Goal: Use online tool/utility: Utilize a website feature to perform a specific function

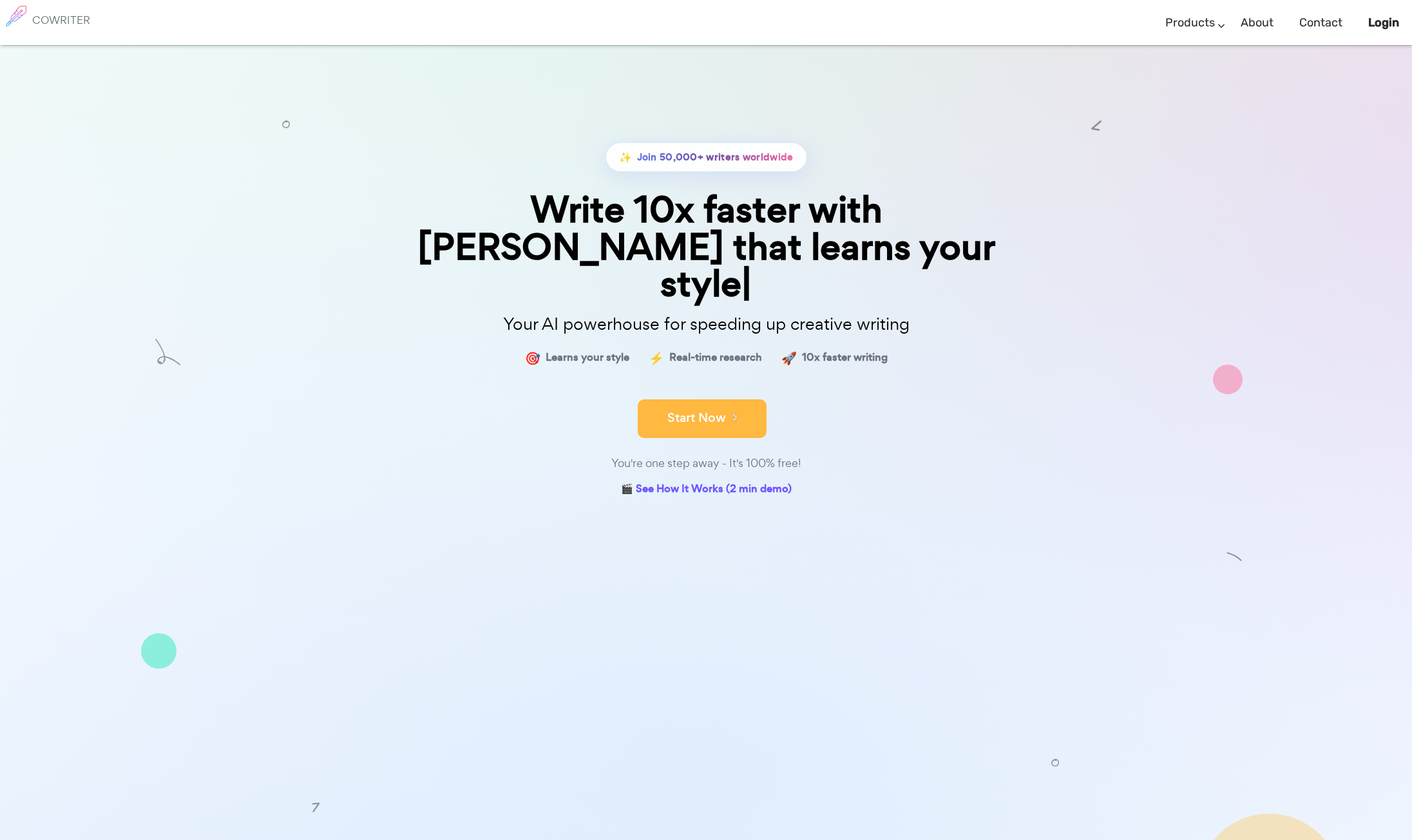
click at [744, 407] on button "Start Now" at bounding box center [703, 419] width 129 height 39
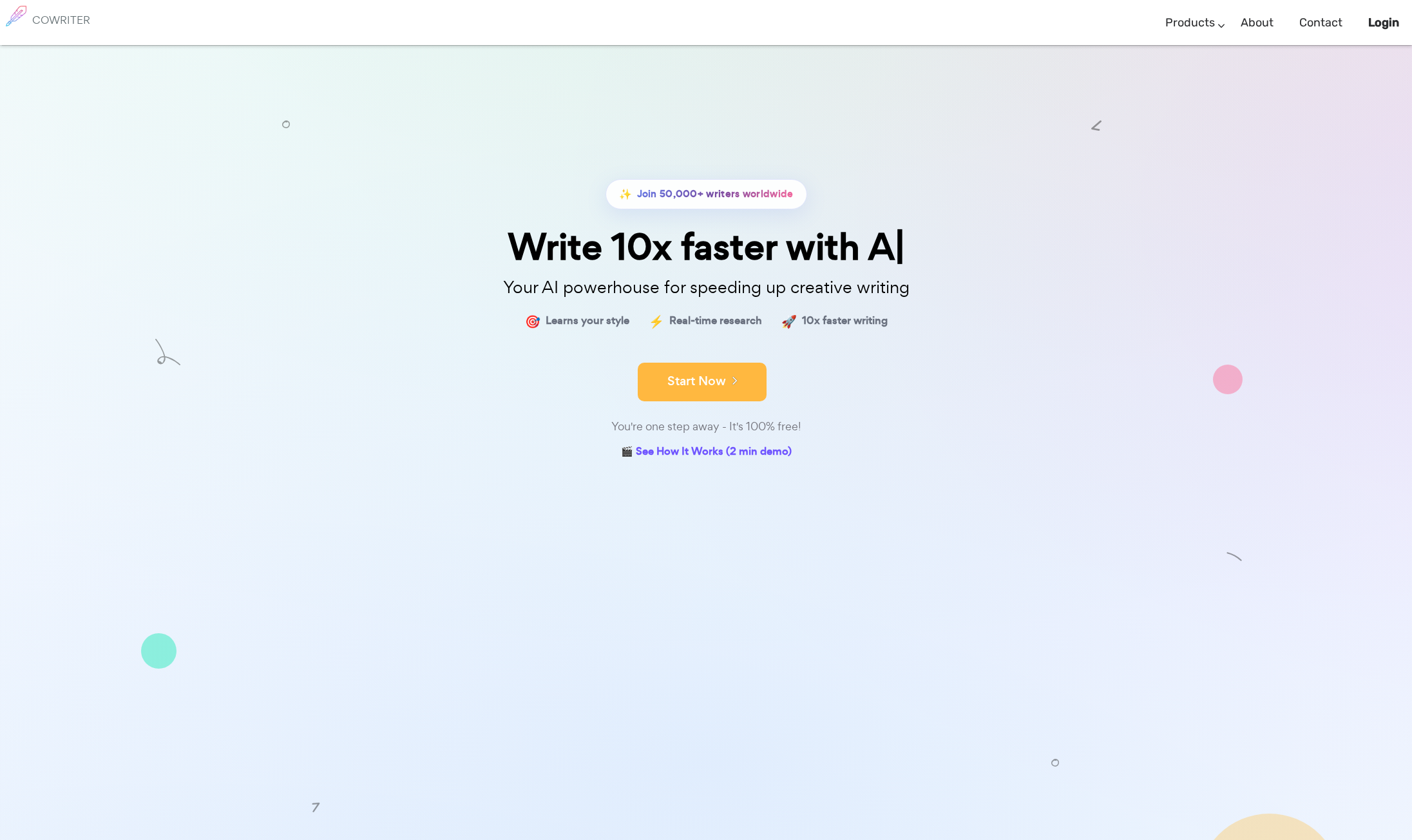
click at [732, 384] on icon at bounding box center [732, 380] width 12 height 14
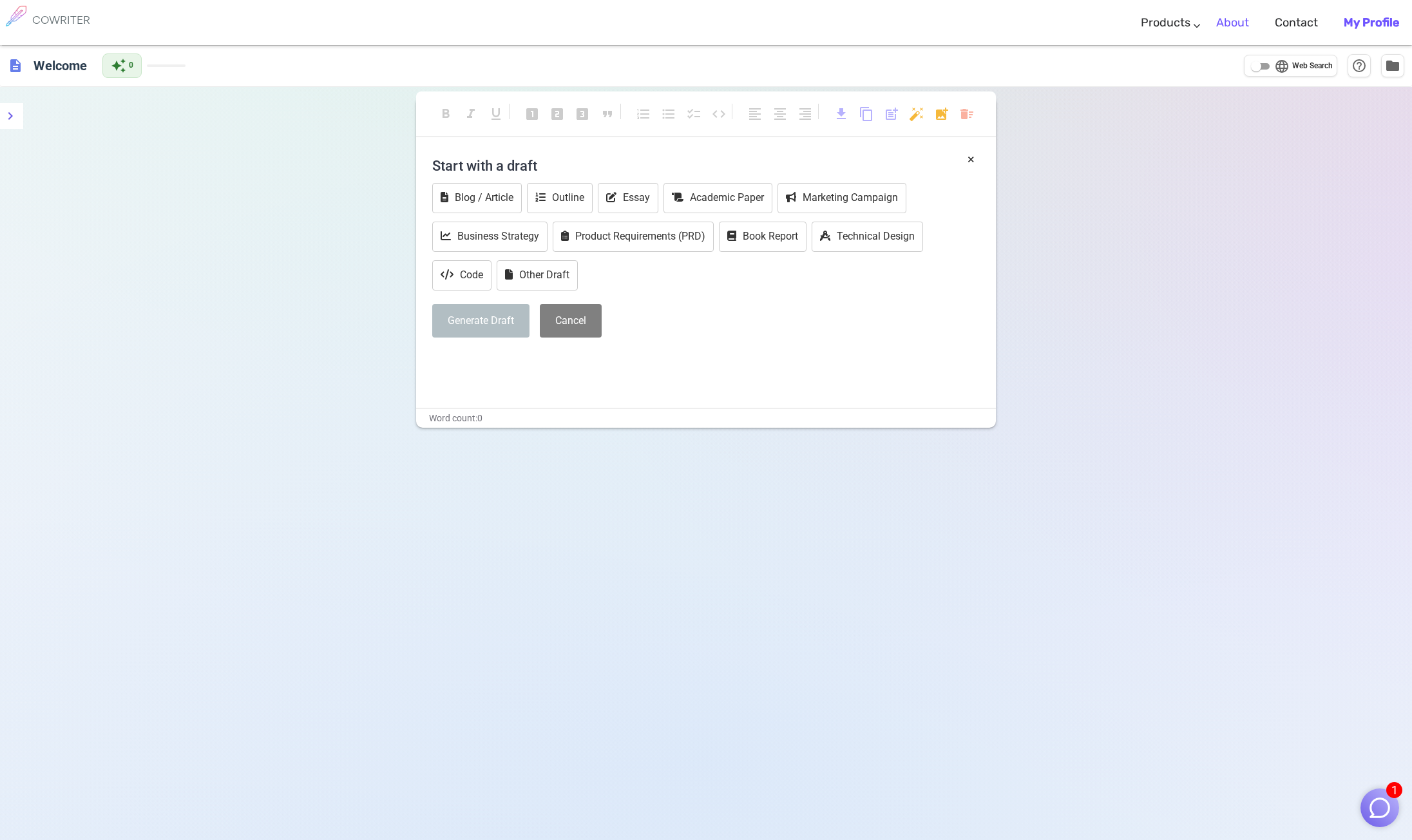
click at [1226, 24] on link "About" at bounding box center [1233, 23] width 33 height 38
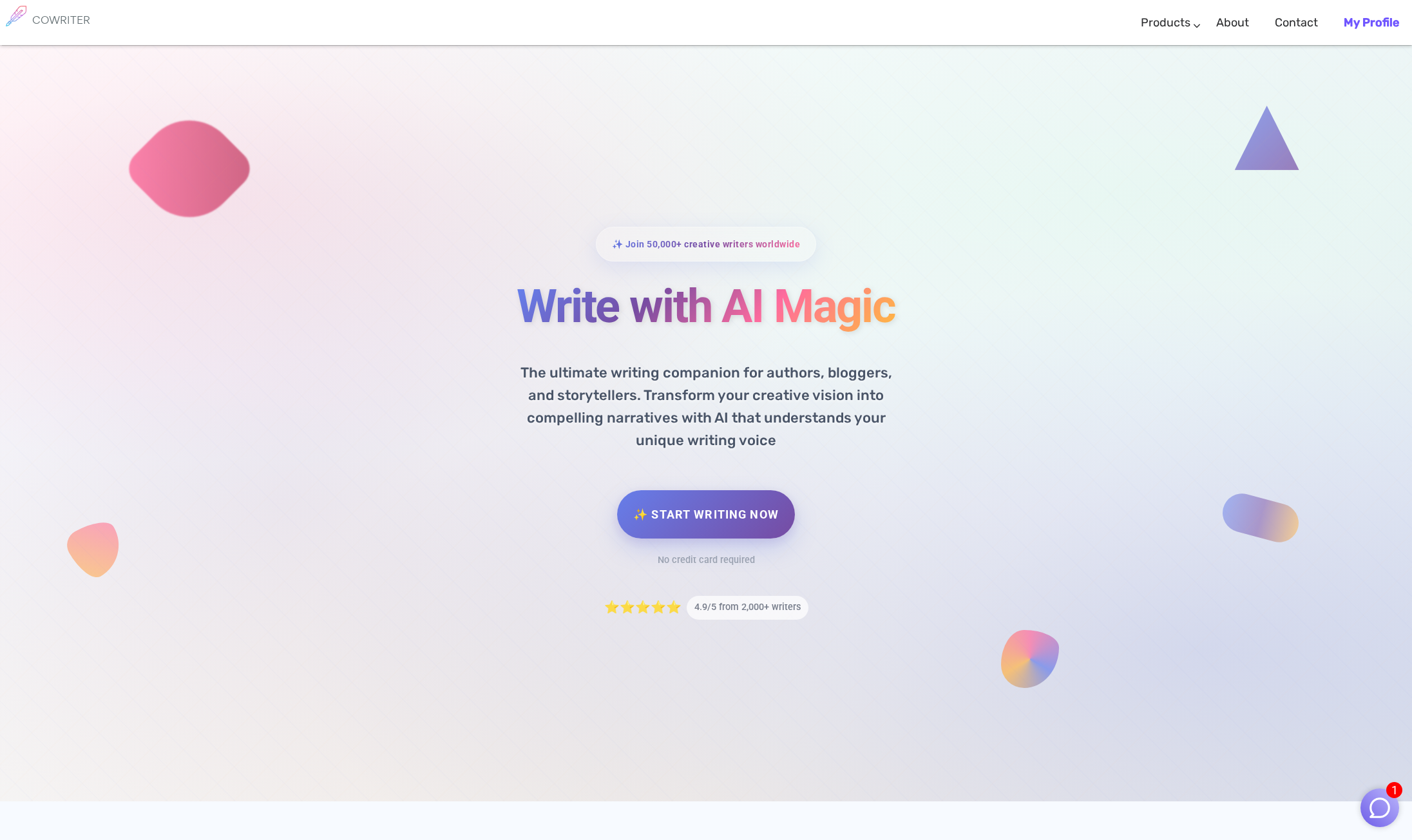
click at [1360, 20] on b "My Profile" at bounding box center [1372, 22] width 55 height 14
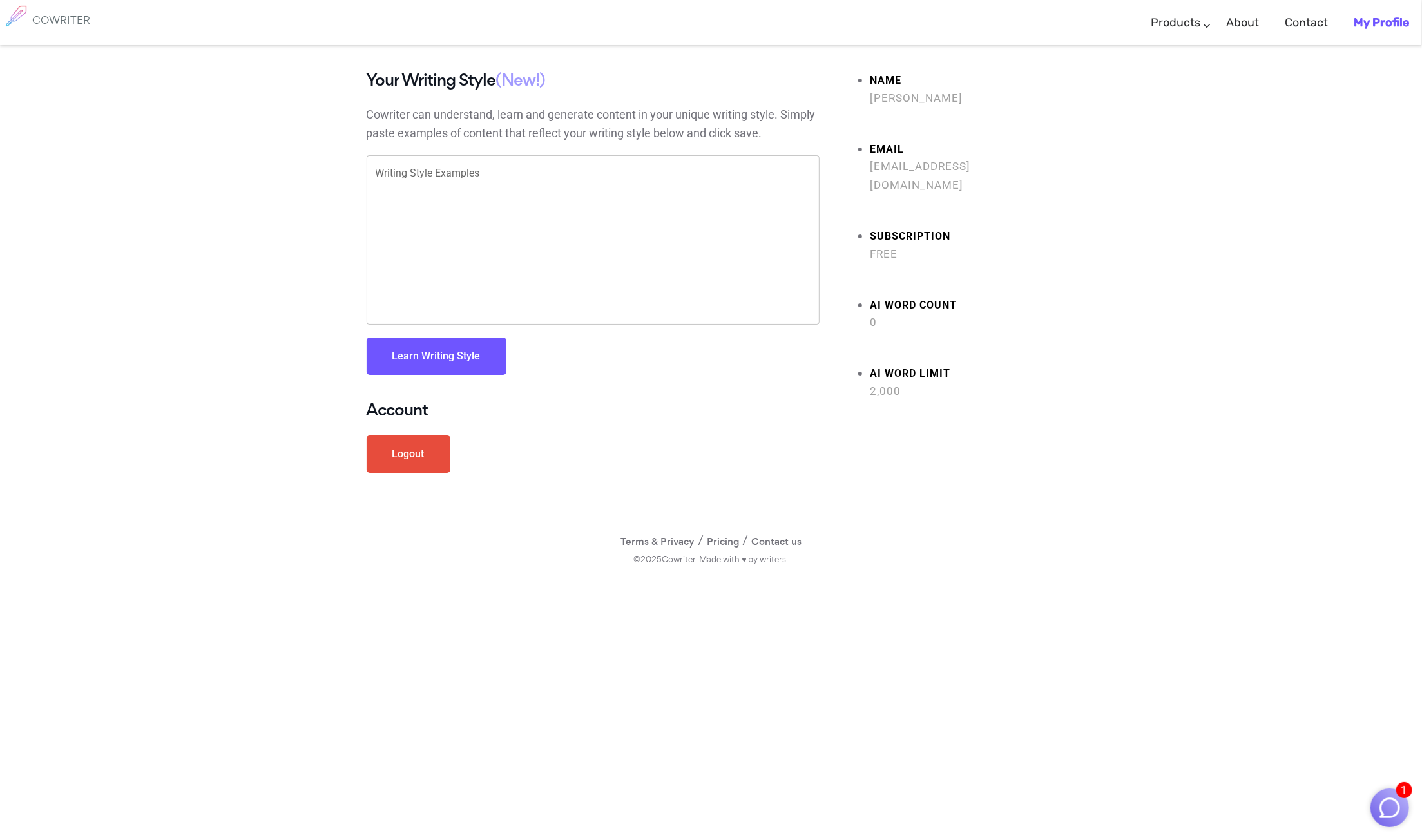
click at [59, 19] on h6 "COWRITER" at bounding box center [61, 20] width 58 height 12
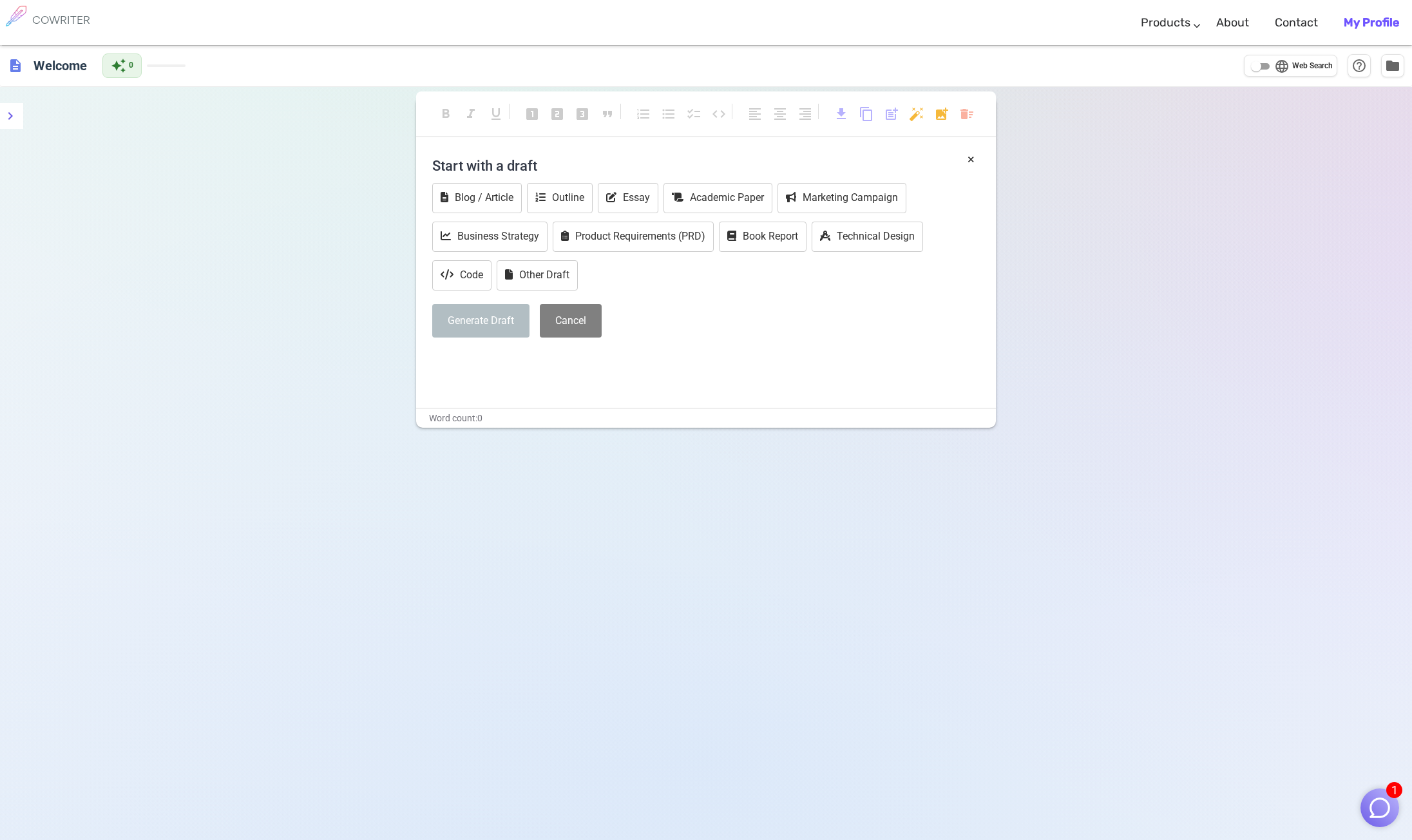
click at [501, 166] on h4 "Start with a draft" at bounding box center [706, 165] width 548 height 31
click at [562, 157] on h4 "Start with a draft" at bounding box center [706, 165] width 548 height 31
click at [527, 163] on h4 "Start with a draft" at bounding box center [706, 165] width 548 height 31
click at [614, 346] on div "× Start with a draft Blog / Article Outline Essay Academic Paper Marketing Camp…" at bounding box center [706, 260] width 548 height 221
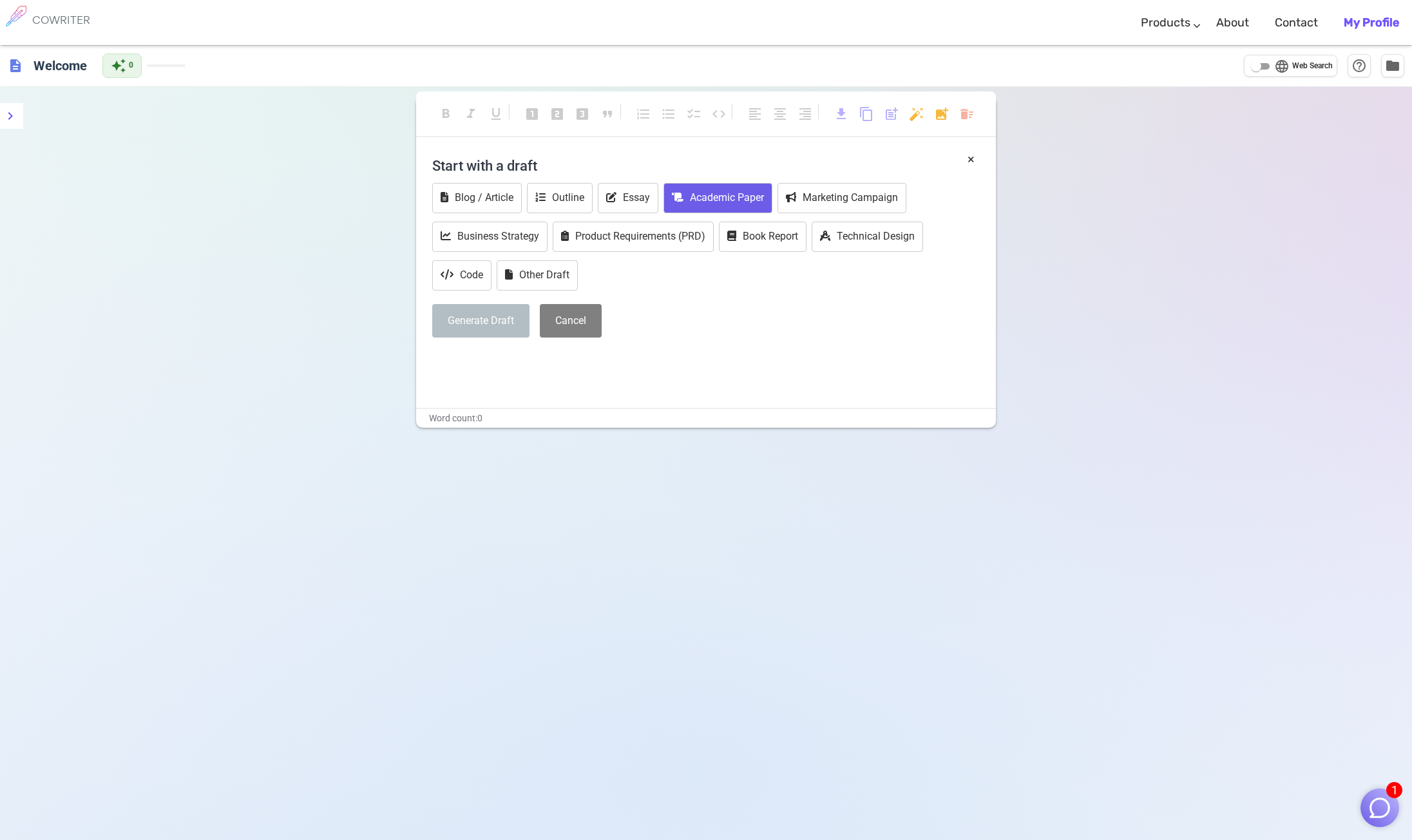
click at [692, 189] on button "Academic Paper" at bounding box center [718, 198] width 109 height 30
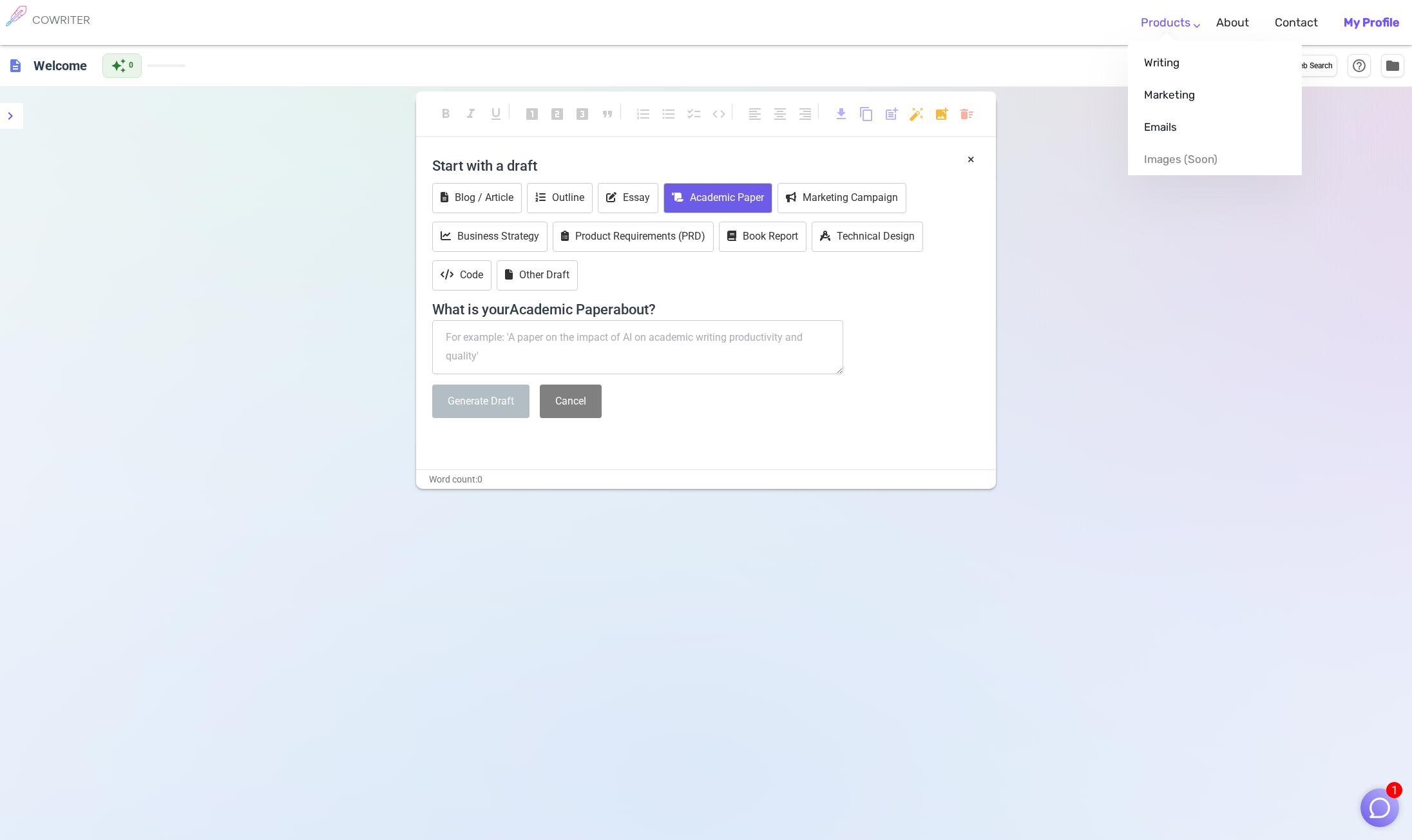
click at [1191, 28] on link "Products" at bounding box center [1166, 23] width 49 height 38
click at [1179, 68] on link "Writing" at bounding box center [1215, 62] width 174 height 32
click at [1166, 67] on link "Writing" at bounding box center [1215, 62] width 174 height 32
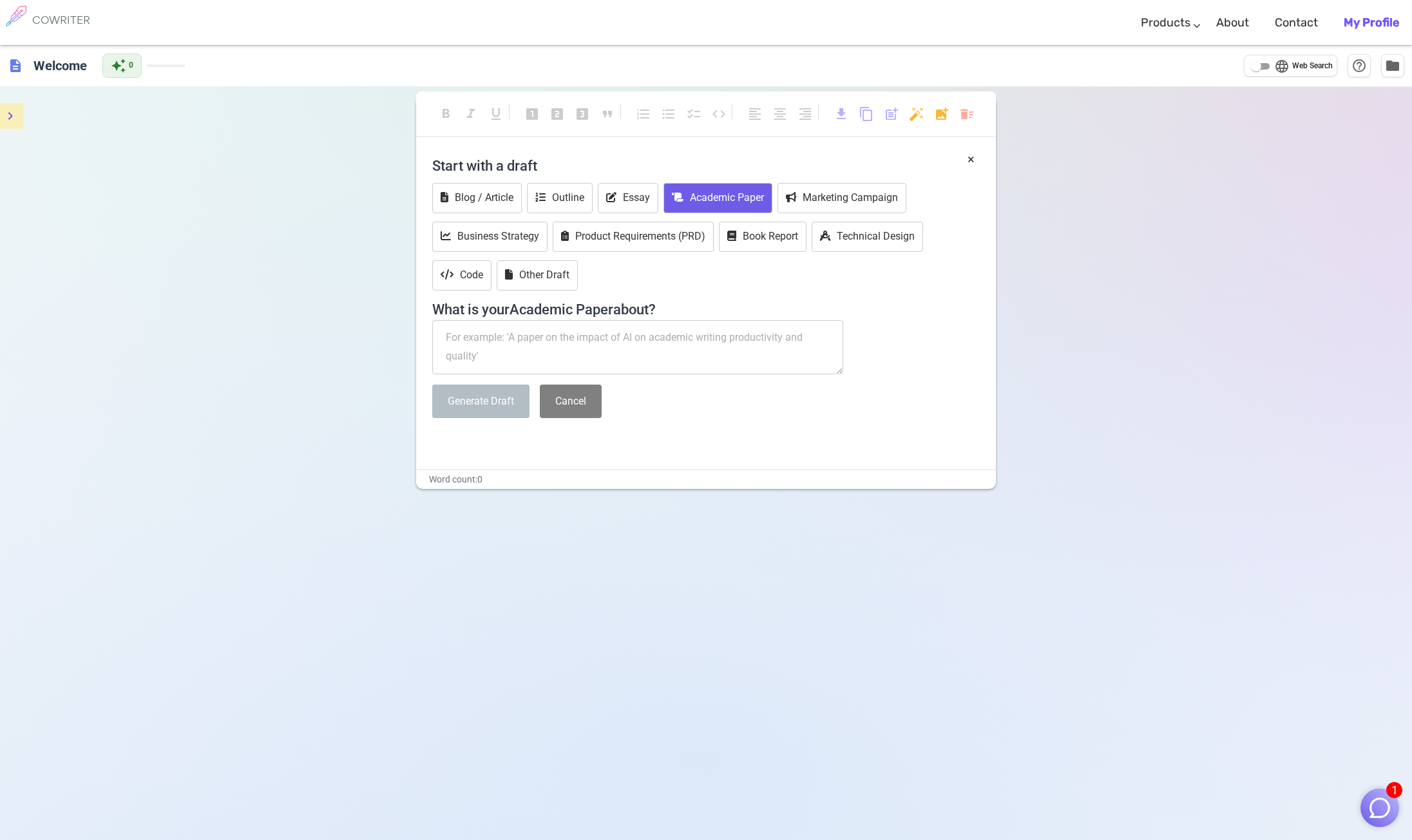
click at [14, 116] on icon "menu" at bounding box center [10, 115] width 15 height 15
